Goal: Transaction & Acquisition: Book appointment/travel/reservation

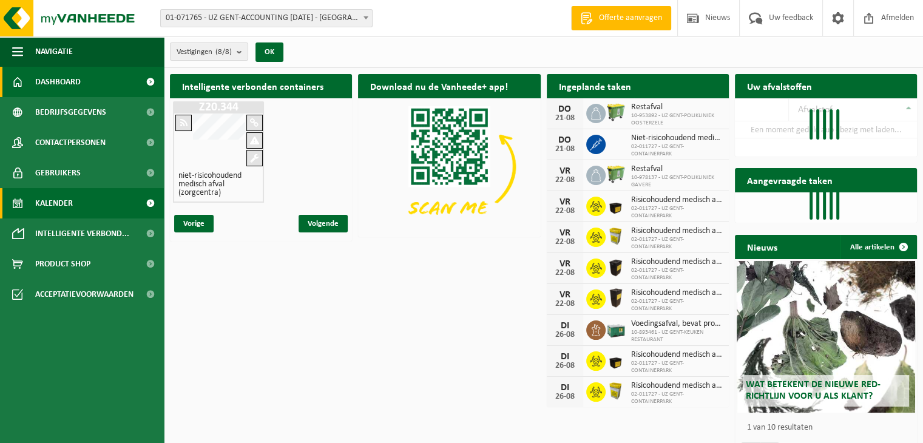
click at [57, 203] on span "Kalender" at bounding box center [54, 203] width 38 height 30
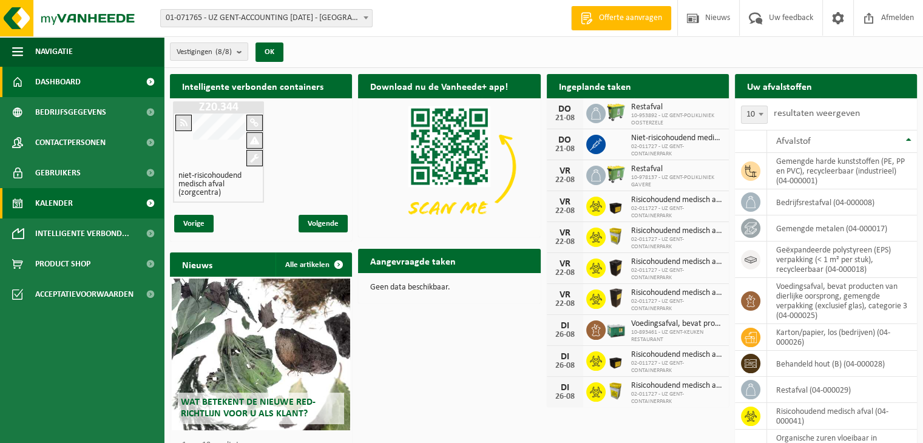
click at [66, 205] on span "Kalender" at bounding box center [54, 203] width 38 height 30
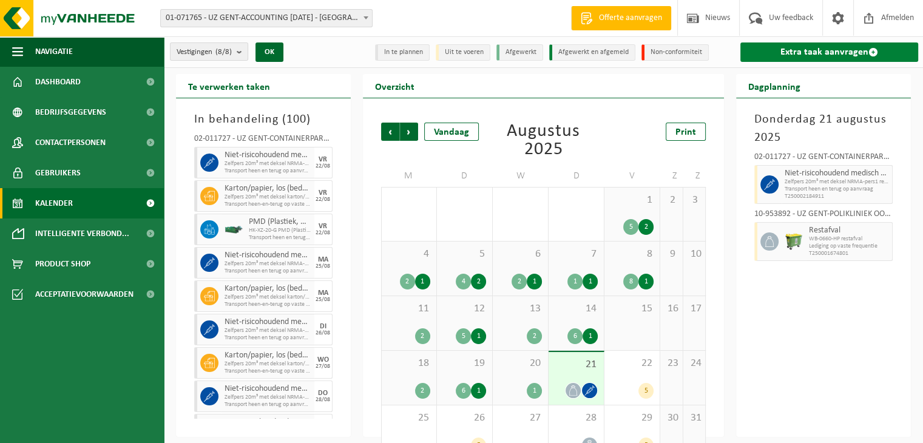
click at [825, 52] on link "Extra taak aanvragen" at bounding box center [829, 51] width 178 height 19
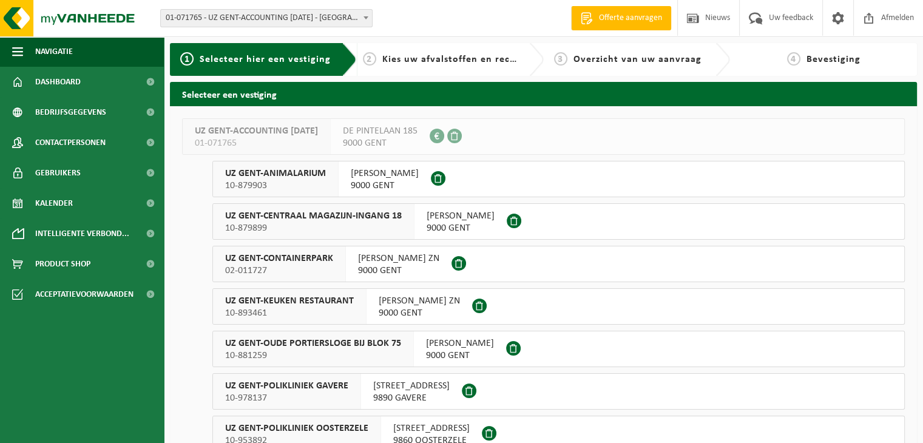
click at [296, 261] on span "UZ GENT-CONTAINERPARK" at bounding box center [279, 258] width 108 height 12
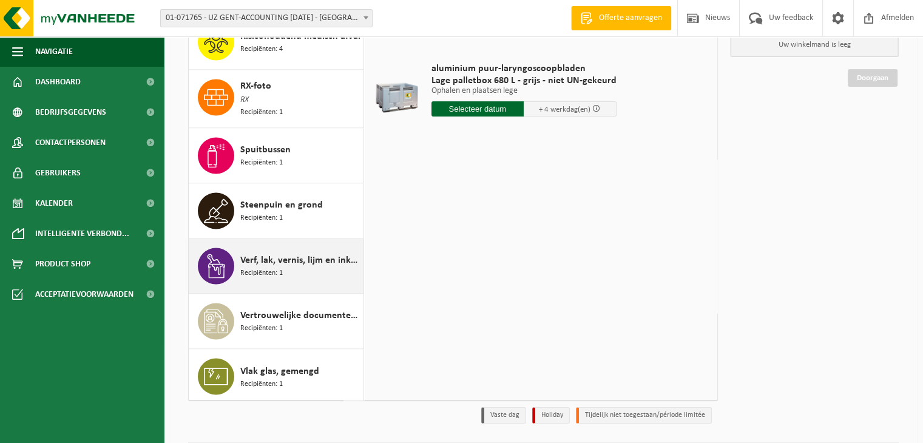
scroll to position [121, 0]
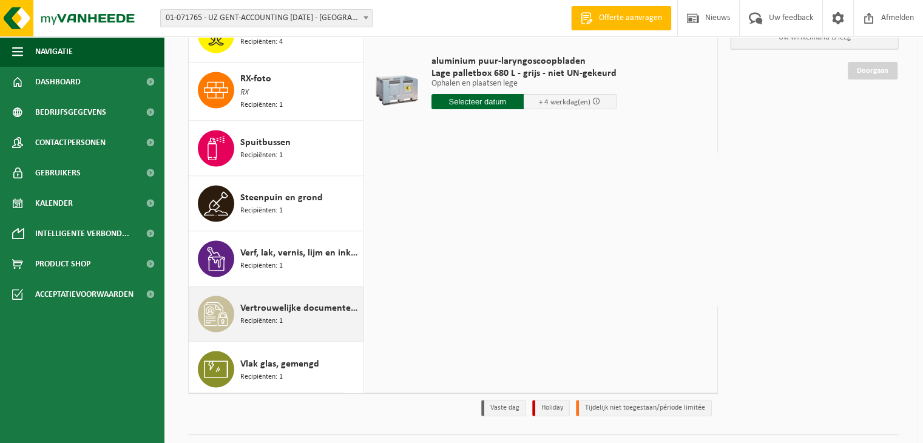
click at [263, 306] on span "Vertrouwelijke documenten (vernietiging - recyclage)" at bounding box center [300, 308] width 120 height 15
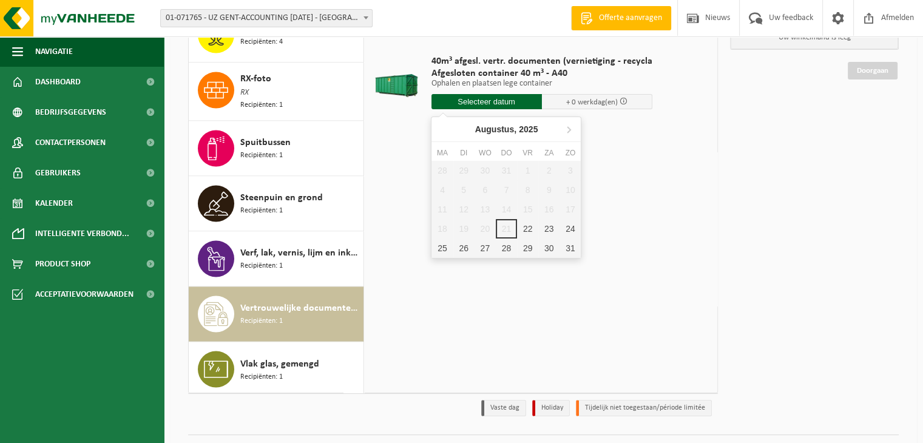
click at [476, 98] on input "text" at bounding box center [486, 101] width 110 height 15
click at [442, 246] on div "25" at bounding box center [441, 248] width 21 height 19
type input "Van 2025-08-25"
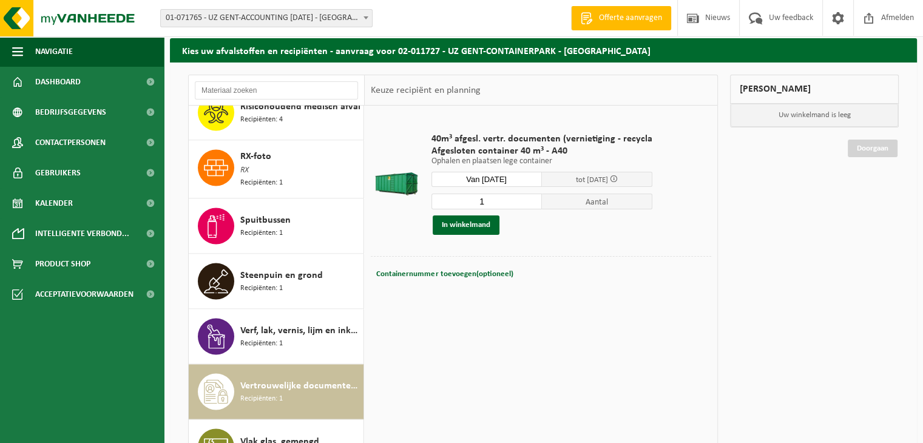
scroll to position [28, 0]
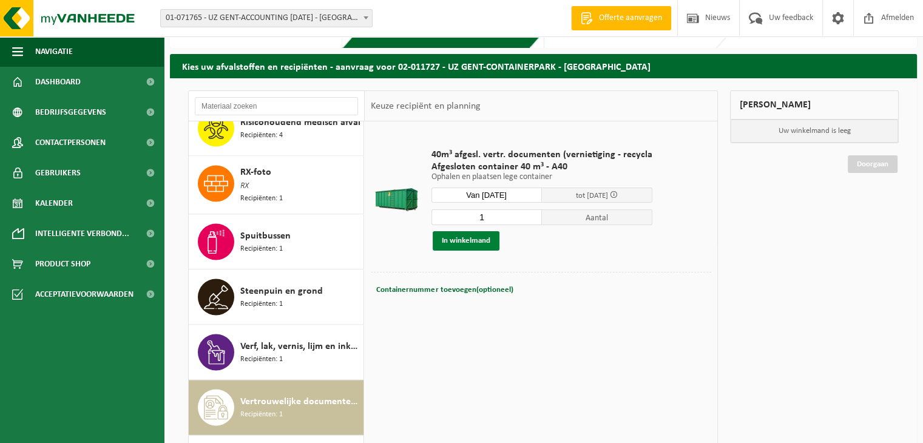
click at [464, 241] on button "In winkelmand" at bounding box center [466, 240] width 67 height 19
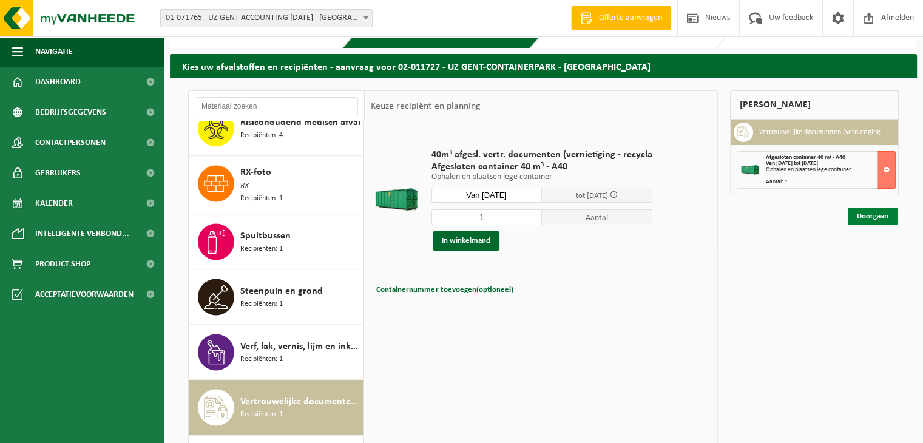
click at [867, 217] on link "Doorgaan" at bounding box center [873, 217] width 50 height 18
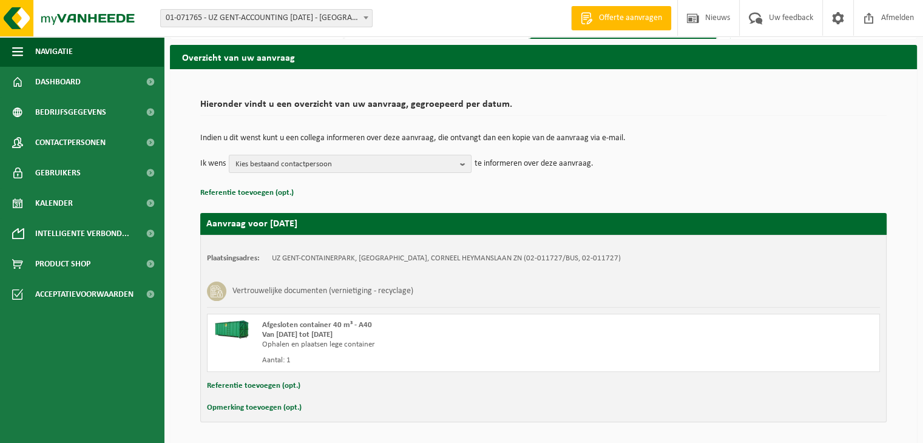
scroll to position [77, 0]
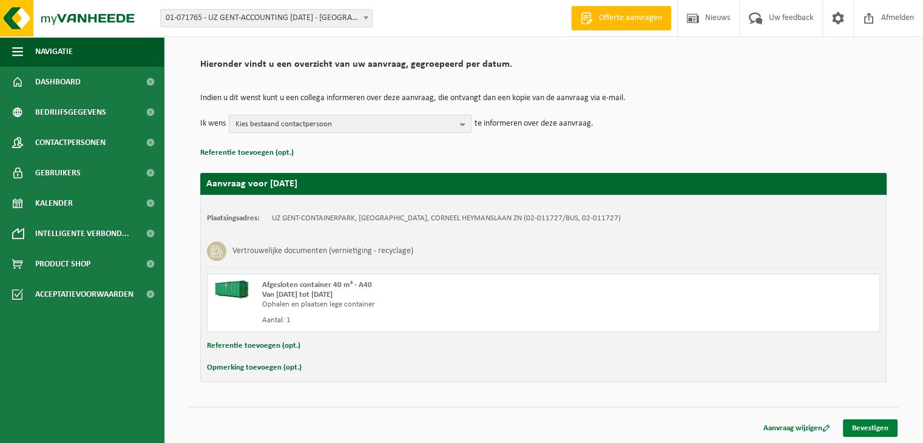
click at [866, 426] on link "Bevestigen" at bounding box center [870, 428] width 55 height 18
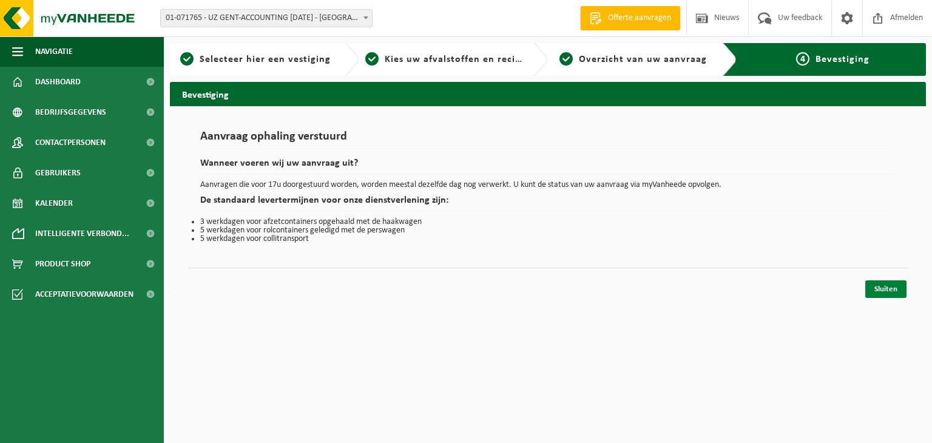
click at [888, 287] on link "Sluiten" at bounding box center [885, 289] width 41 height 18
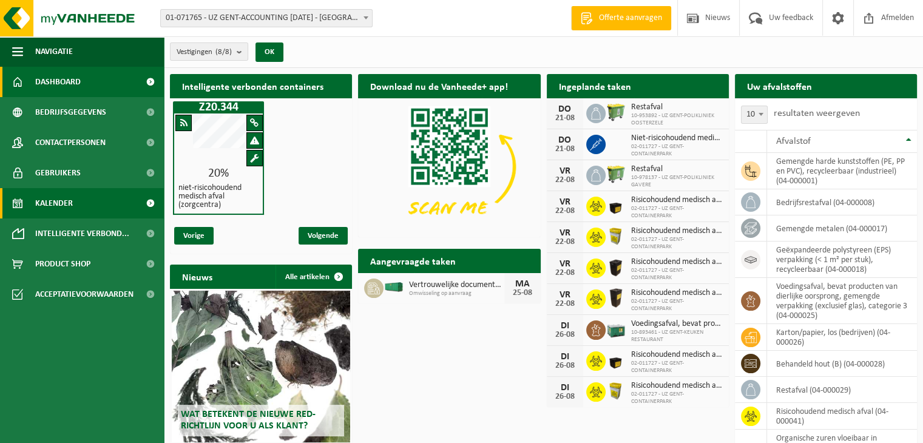
click at [54, 205] on span "Kalender" at bounding box center [54, 203] width 38 height 30
